Goal: Task Accomplishment & Management: Use online tool/utility

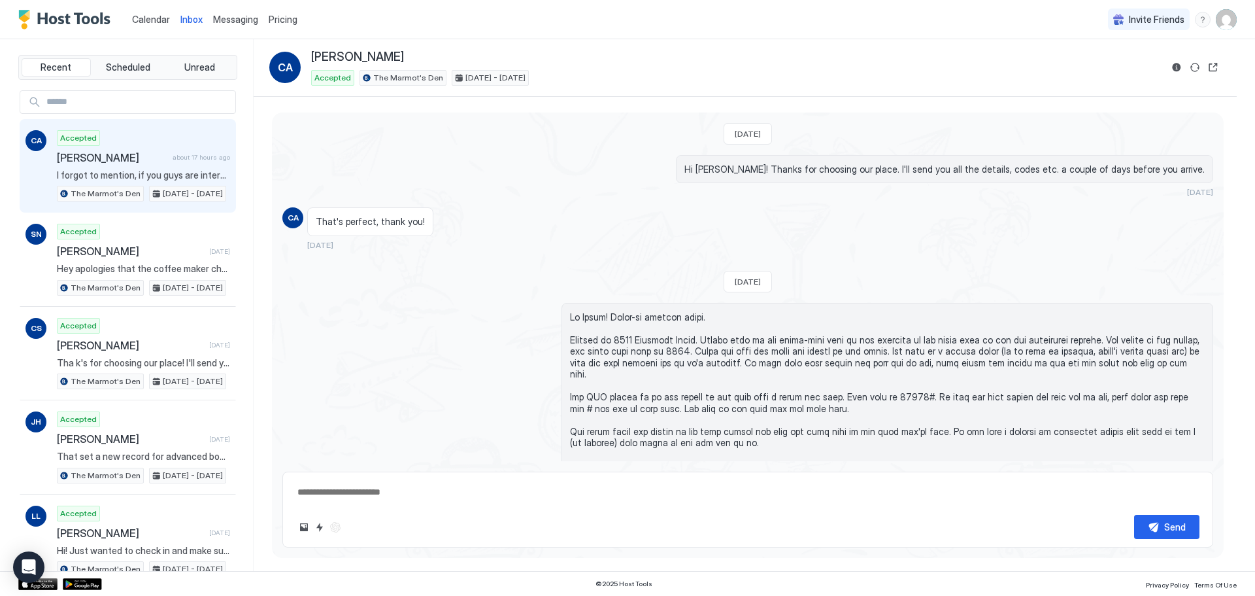
scroll to position [119, 0]
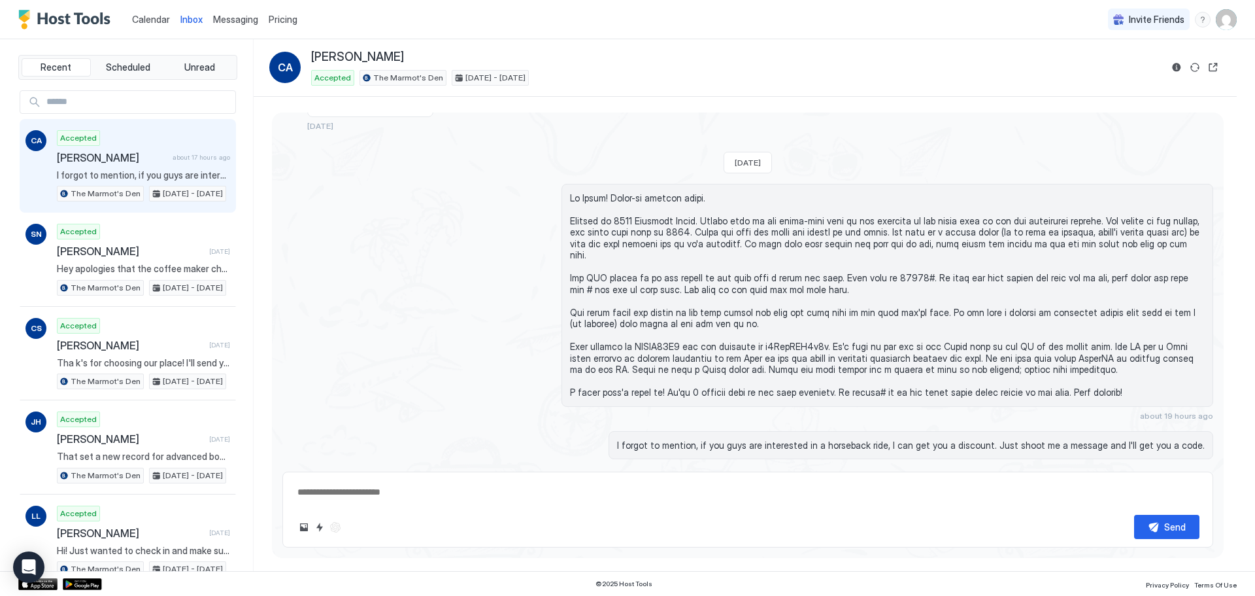
click at [145, 21] on span "Calendar" at bounding box center [151, 19] width 38 height 11
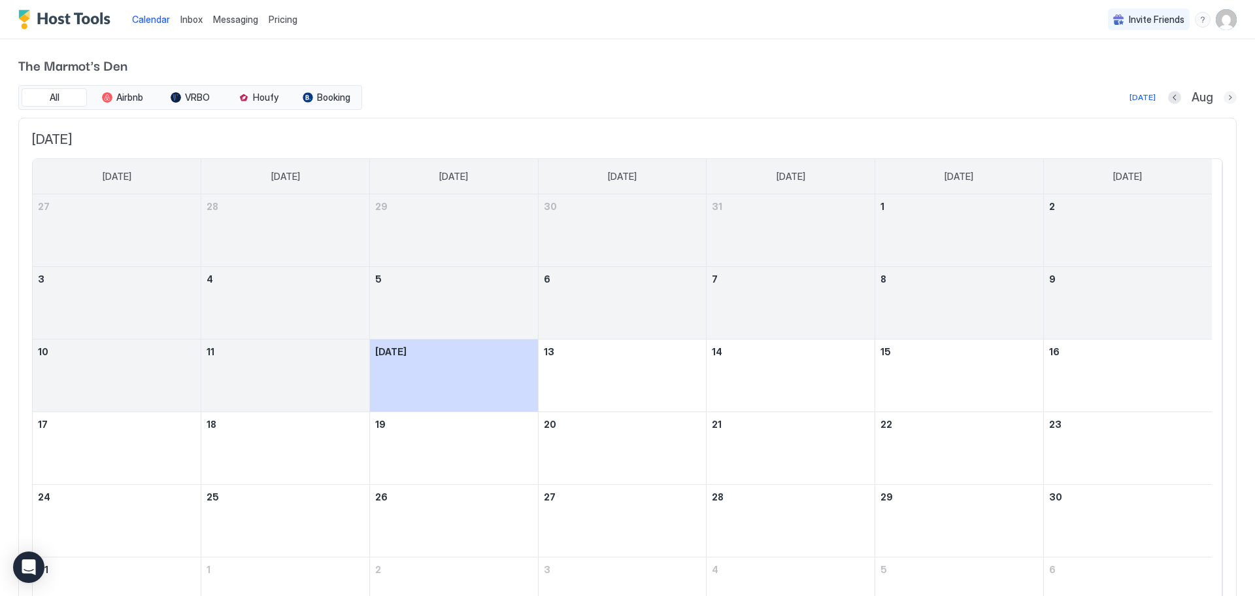
click at [1224, 95] on button "Next month" at bounding box center [1230, 97] width 13 height 13
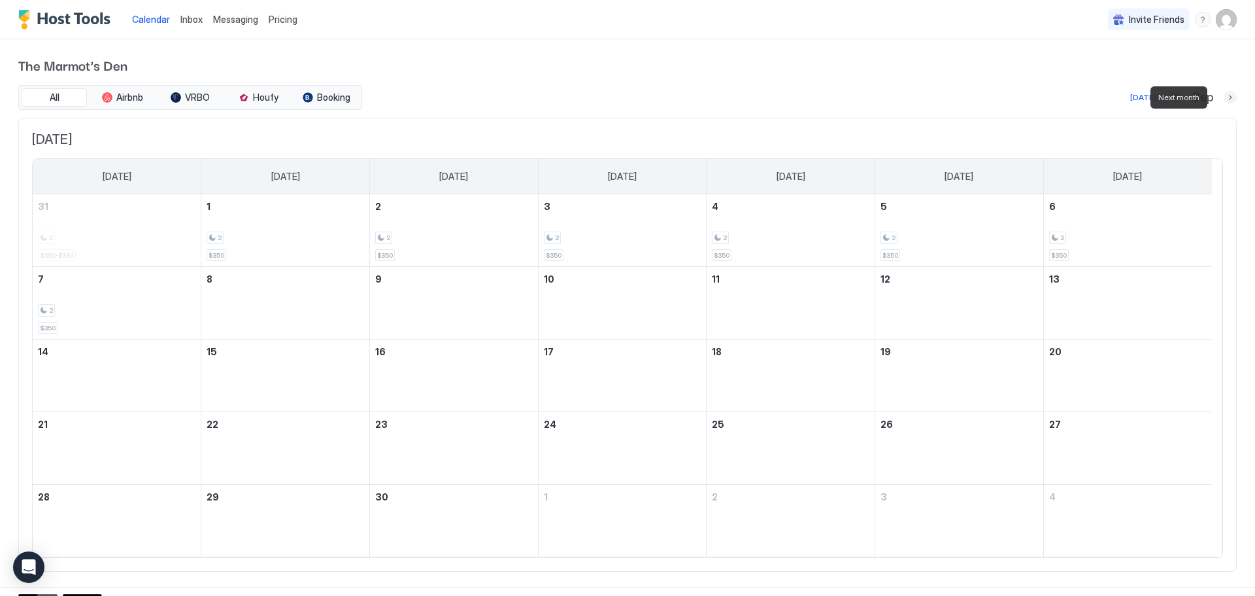
click at [1224, 95] on button "Next month" at bounding box center [1230, 97] width 13 height 13
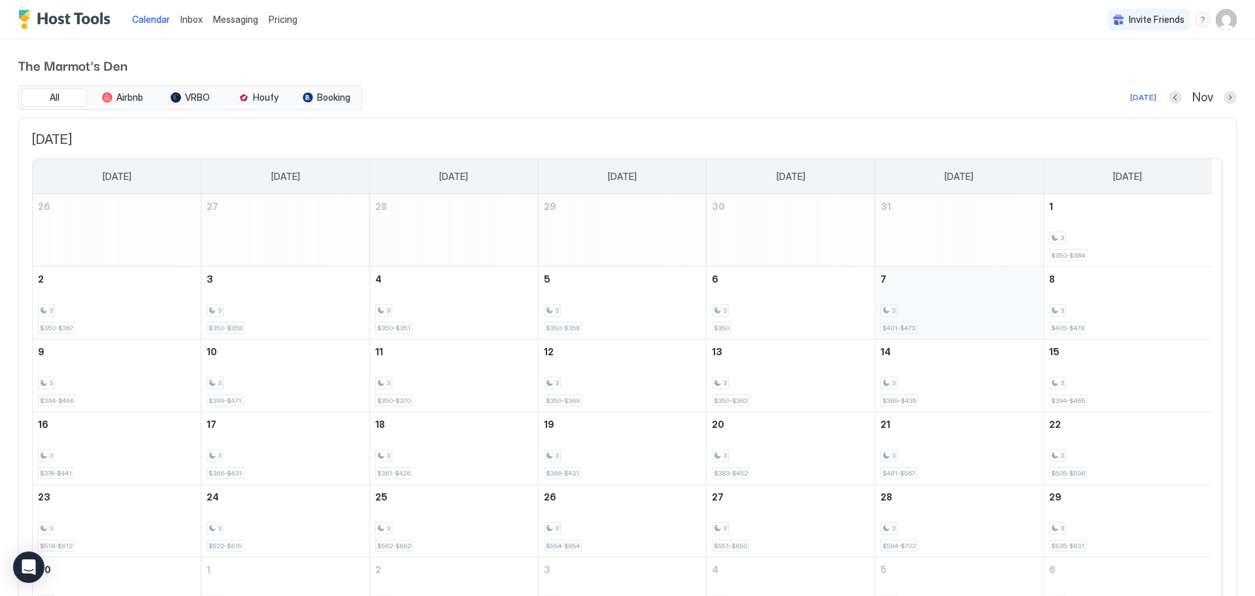
click at [959, 292] on div "3 $401-$473" at bounding box center [960, 302] width 158 height 61
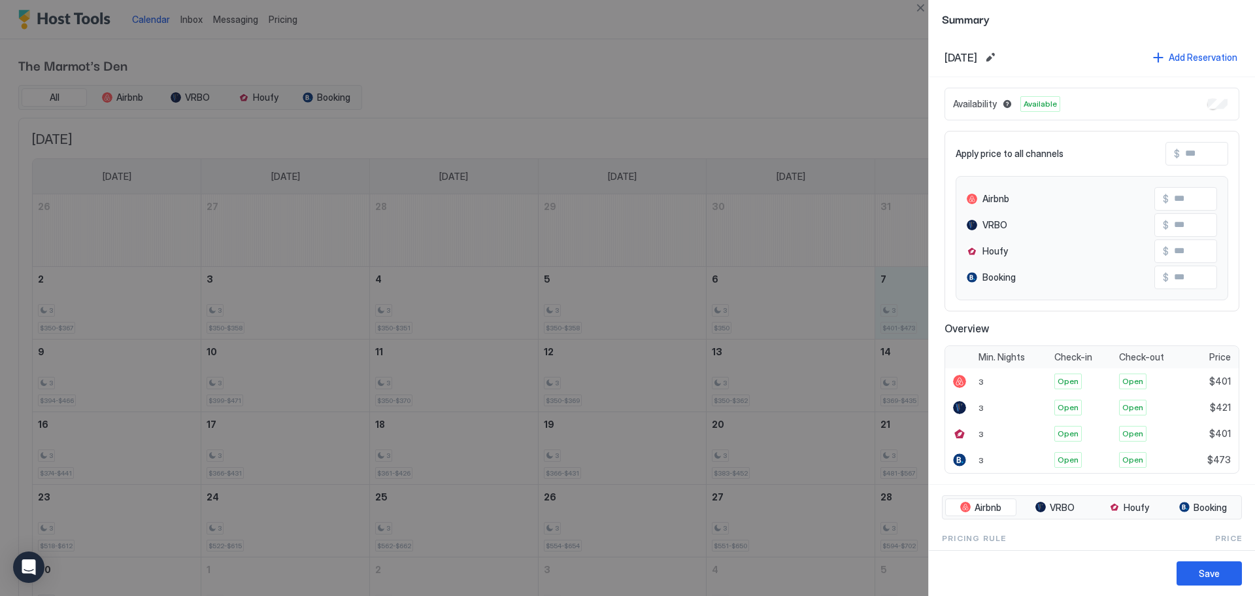
click at [719, 82] on div at bounding box center [627, 298] width 1255 height 596
click at [770, 142] on div at bounding box center [627, 298] width 1255 height 596
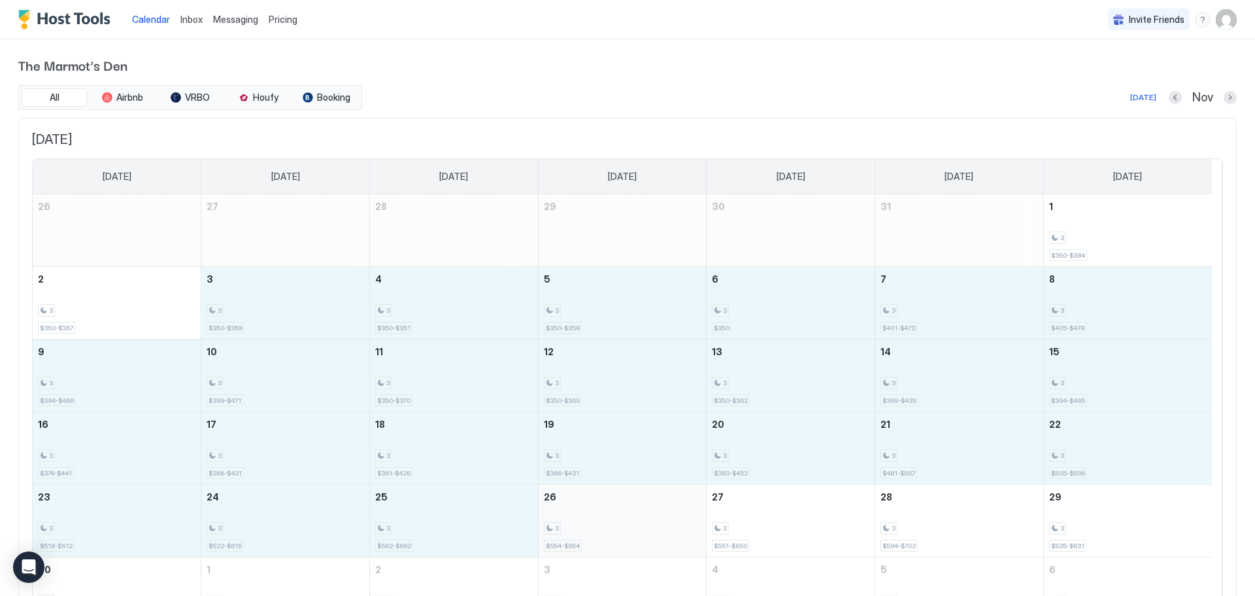
drag, startPoint x: 281, startPoint y: 294, endPoint x: 681, endPoint y: 531, distance: 464.4
click at [681, 531] on tbody "26 27 28 29 30 31 1 3 $350-$384 2 3 $350-$367 3 3 $350-$358 4 3 $350-$351 5 3 $…" at bounding box center [623, 411] width 1180 height 435
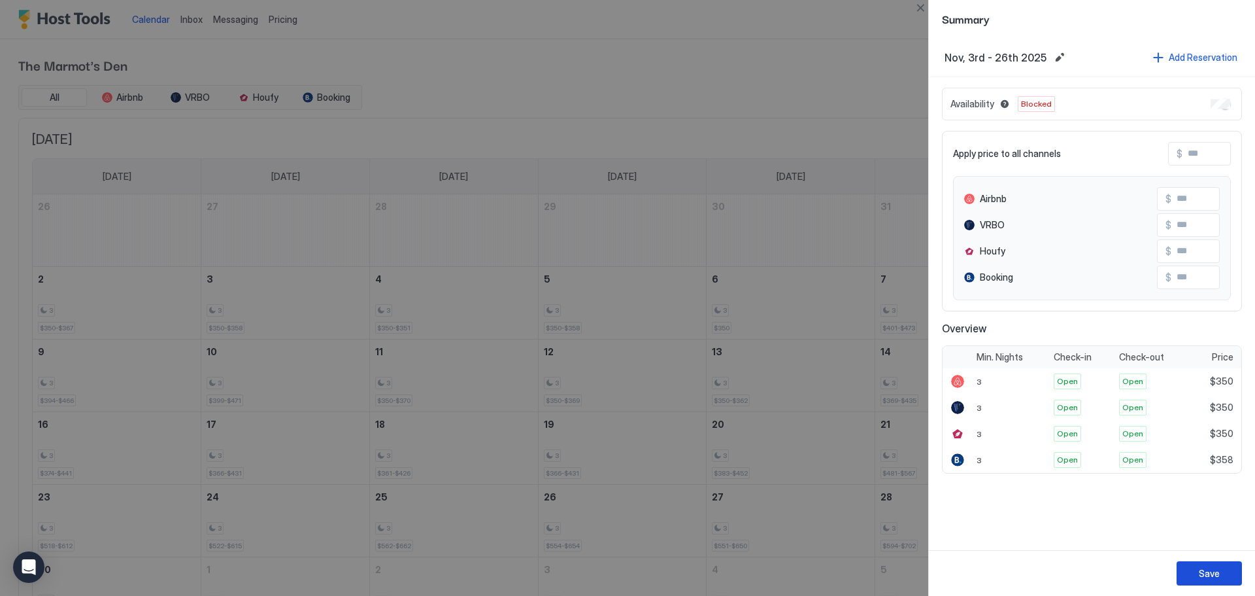
click at [1210, 568] on div "Save" at bounding box center [1209, 573] width 21 height 14
